Goal: Transaction & Acquisition: Register for event/course

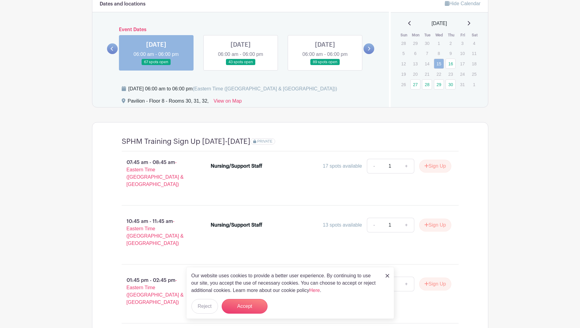
scroll to position [489, 0]
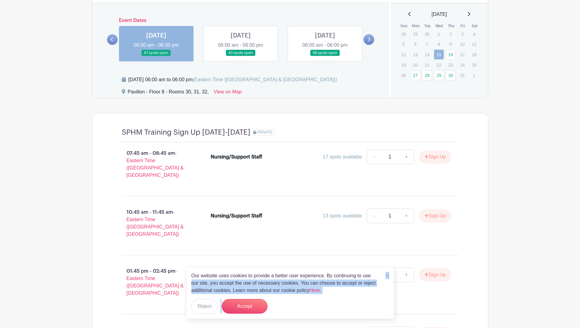
click at [388, 276] on div "Our website uses cookies to provide a better user experience. By continuing to …" at bounding box center [290, 293] width 208 height 52
click at [388, 276] on img at bounding box center [388, 276] width 4 height 4
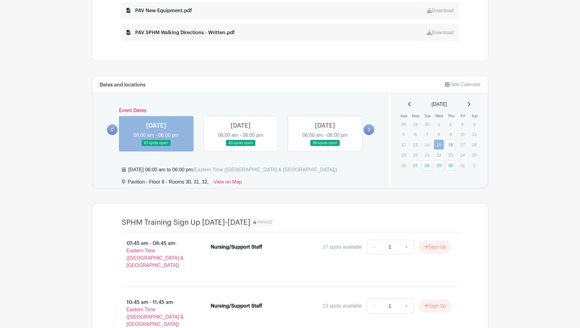
scroll to position [397, 0]
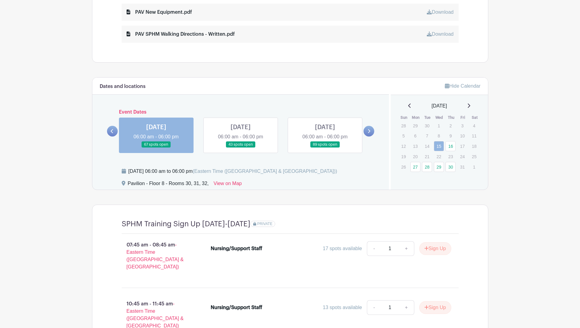
click at [366, 133] on link at bounding box center [369, 131] width 11 height 11
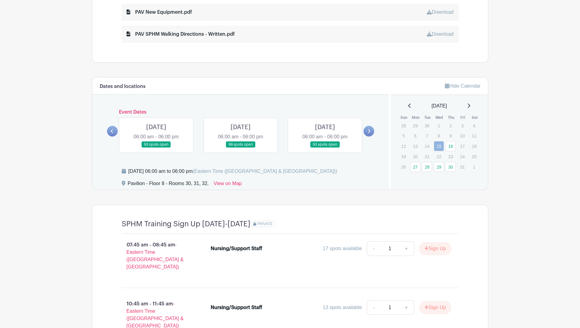
click at [111, 132] on icon at bounding box center [112, 131] width 3 height 5
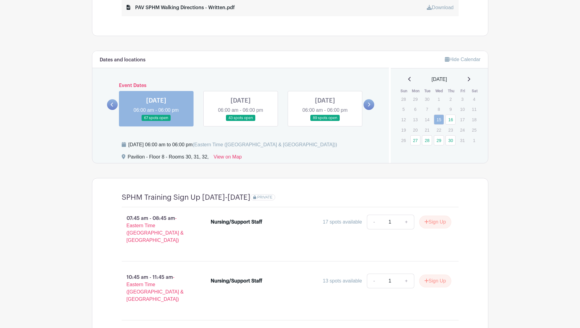
scroll to position [459, 0]
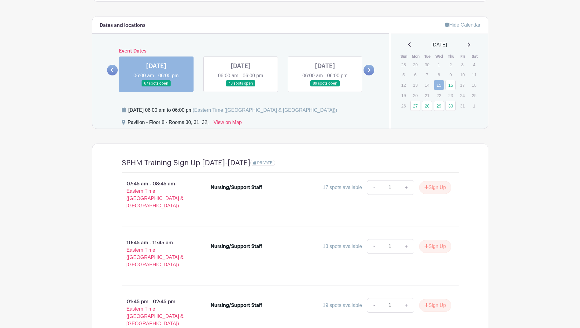
click at [370, 74] on link at bounding box center [369, 70] width 11 height 11
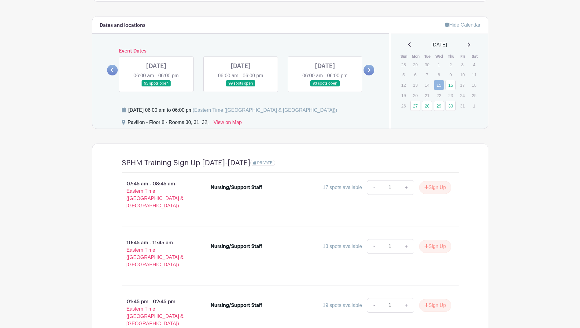
click at [114, 69] on link at bounding box center [112, 70] width 11 height 11
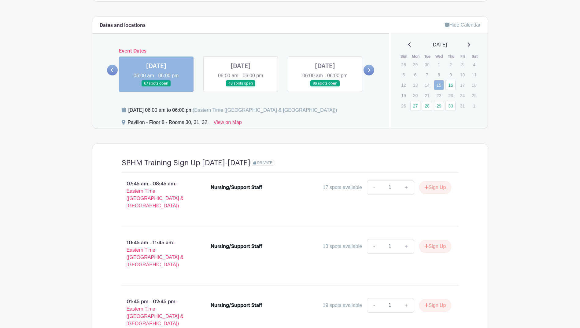
click at [241, 87] on link at bounding box center [241, 87] width 0 height 0
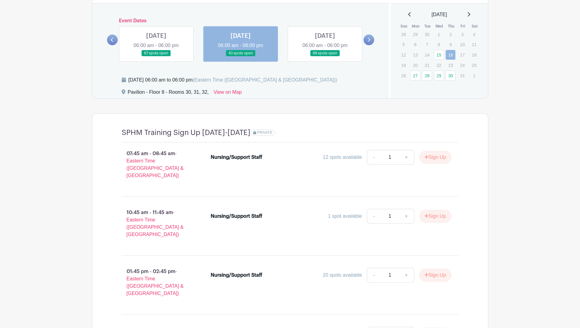
scroll to position [489, 0]
click at [439, 269] on button "Sign Up" at bounding box center [435, 275] width 32 height 13
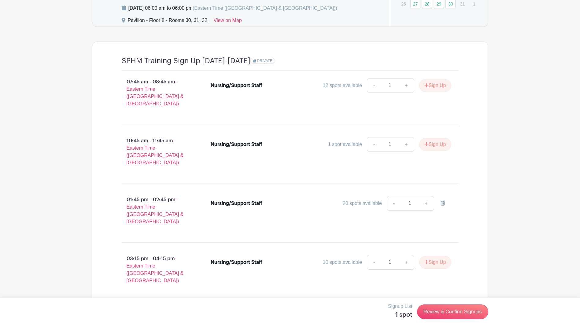
scroll to position [563, 0]
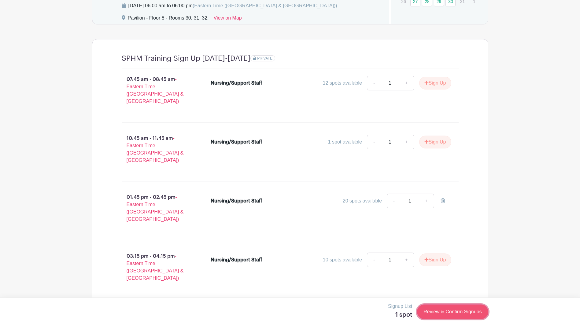
click at [449, 313] on link "Review & Confirm Signups" at bounding box center [452, 312] width 71 height 15
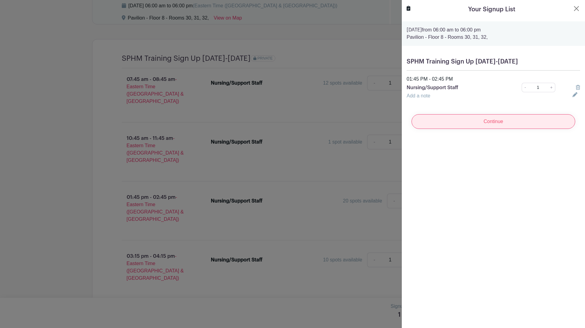
click at [482, 125] on input "Continue" at bounding box center [493, 121] width 164 height 15
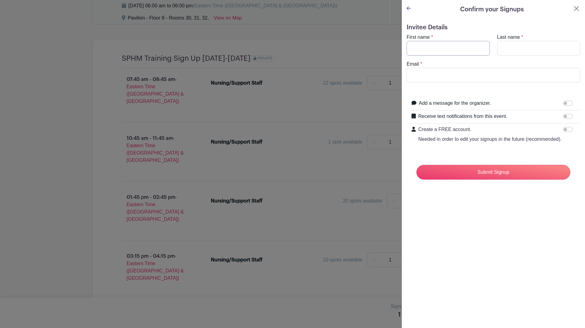
click at [444, 53] on input "First name" at bounding box center [447, 48] width 83 height 15
type input "Hong"
type input "s"
type input "[PERSON_NAME]"
type input "[EMAIL_ADDRESS][DOMAIN_NAME]"
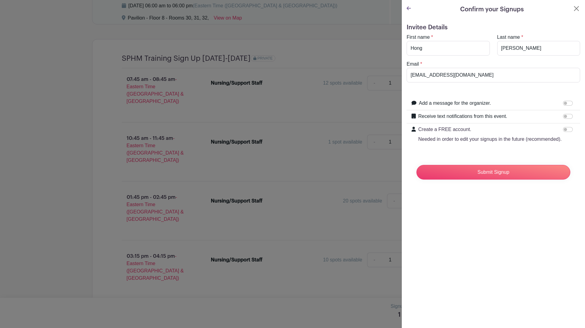
click at [490, 260] on div "Confirm your Signups Invitee Details First name * [PERSON_NAME] Last name * [PE…" at bounding box center [492, 164] width 183 height 328
click at [495, 180] on input "Submit Signup" at bounding box center [493, 172] width 154 height 15
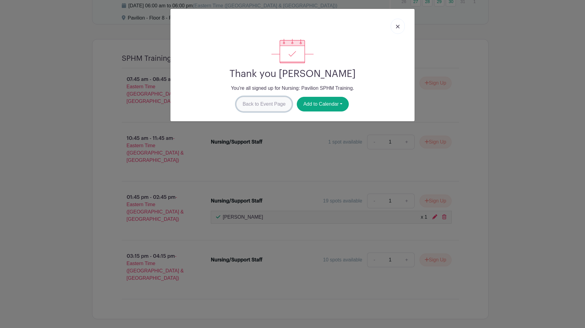
click at [266, 102] on link "Back to Event Page" at bounding box center [264, 104] width 56 height 15
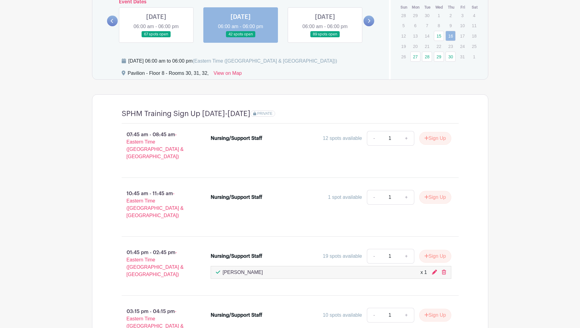
scroll to position [505, 0]
